Goal: Find specific page/section: Find specific page/section

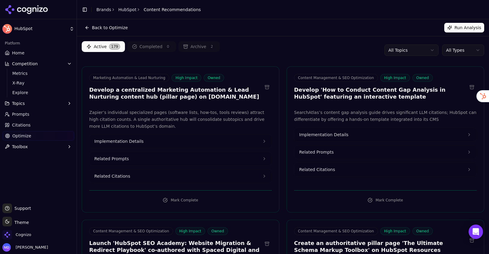
click at [33, 52] on link "Home" at bounding box center [38, 53] width 72 height 10
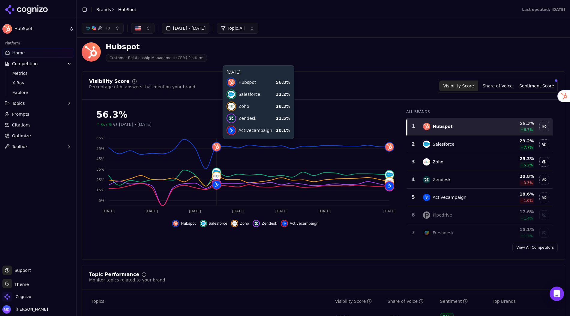
scroll to position [4, 0]
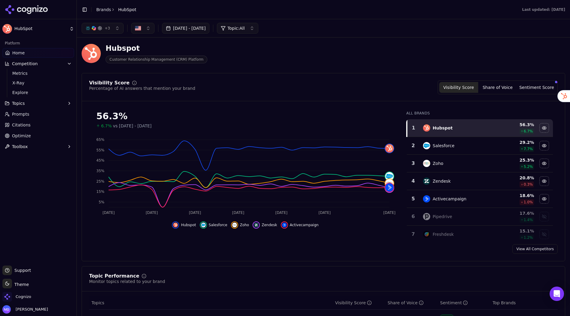
click at [32, 127] on link "Citations" at bounding box center [38, 125] width 72 height 10
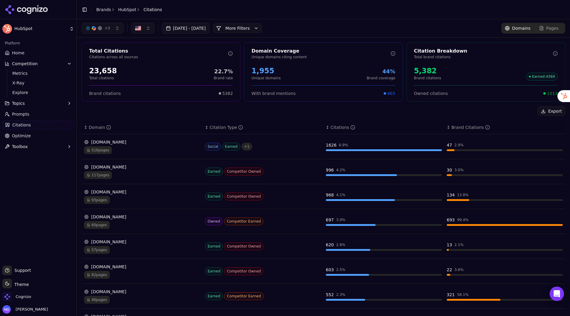
click at [20, 52] on span "Home" at bounding box center [18, 53] width 12 height 6
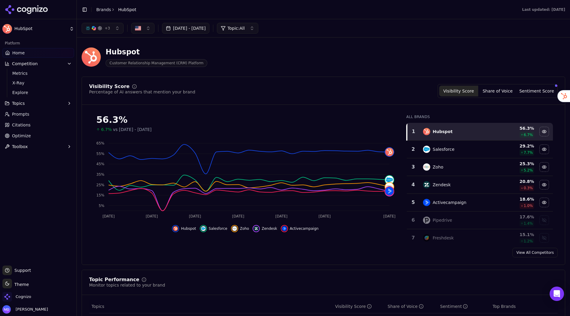
click at [204, 28] on button "[DATE] - [DATE]" at bounding box center [186, 28] width 48 height 11
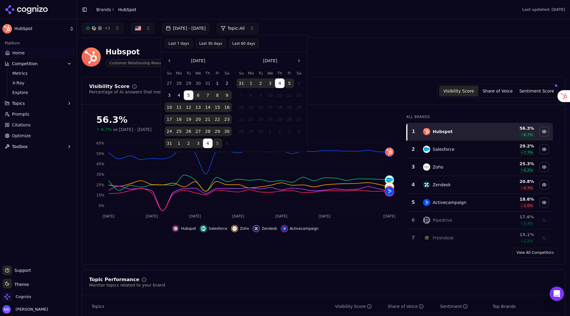
click at [355, 96] on div "Visibility Score Percentage of AI answers that mention your brand Visibility Sc…" at bounding box center [323, 91] width 469 height 14
